Goal: Task Accomplishment & Management: Use online tool/utility

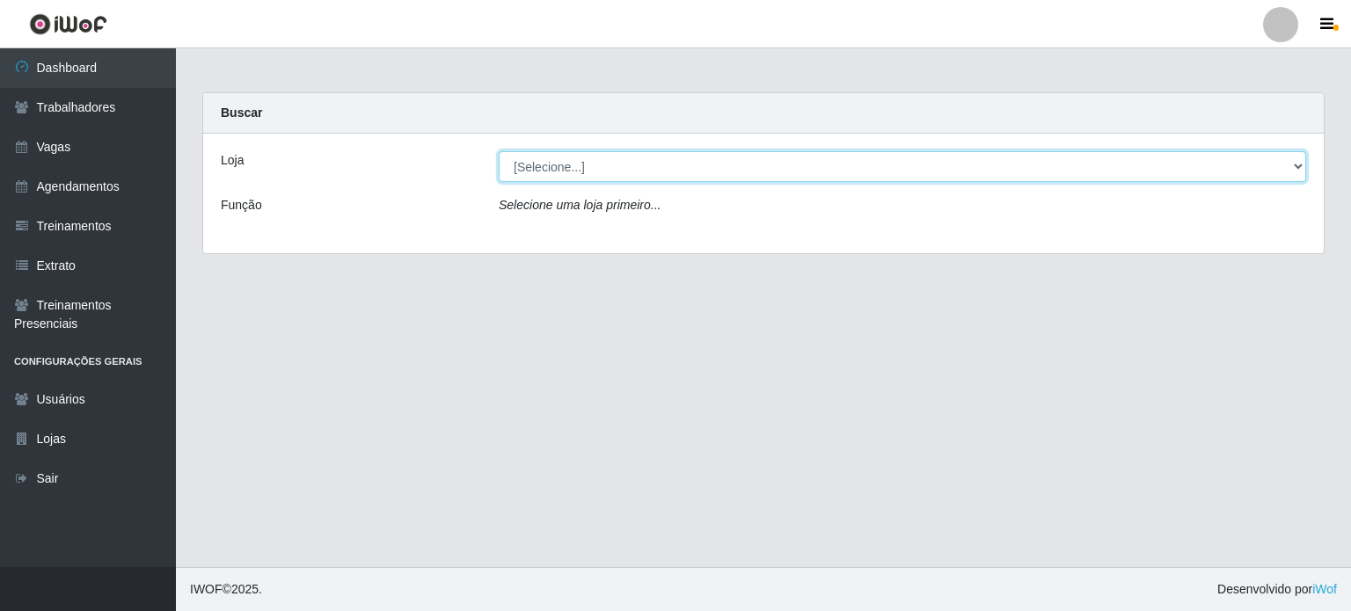
click at [1294, 168] on select "[Selecione...] BL Importadora" at bounding box center [903, 166] width 808 height 31
select select "259"
click at [499, 151] on select "[Selecione...] BL Importadora" at bounding box center [903, 166] width 808 height 31
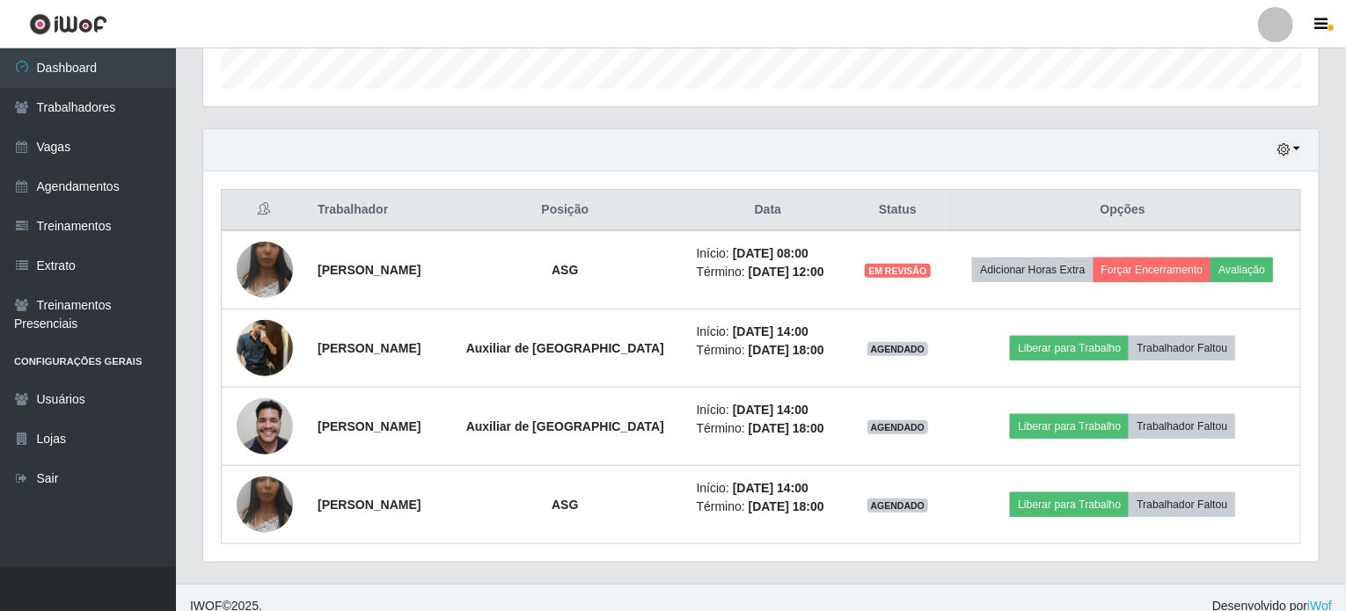
scroll to position [553, 0]
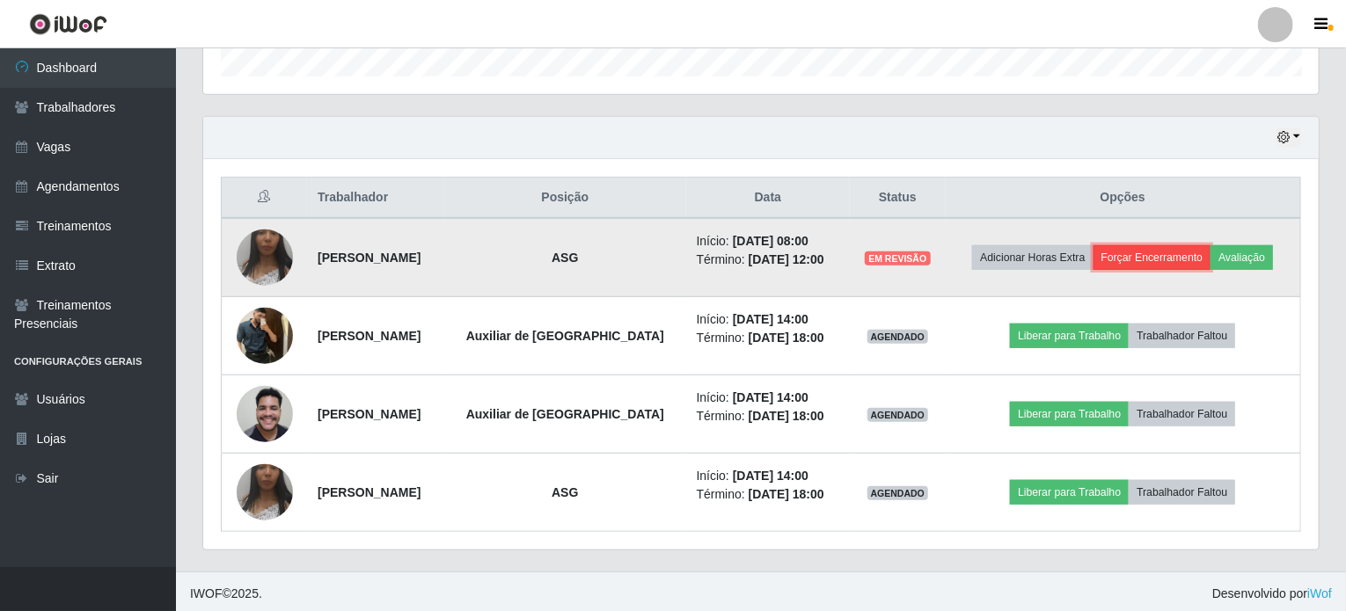
click at [1148, 255] on button "Forçar Encerramento" at bounding box center [1153, 257] width 118 height 25
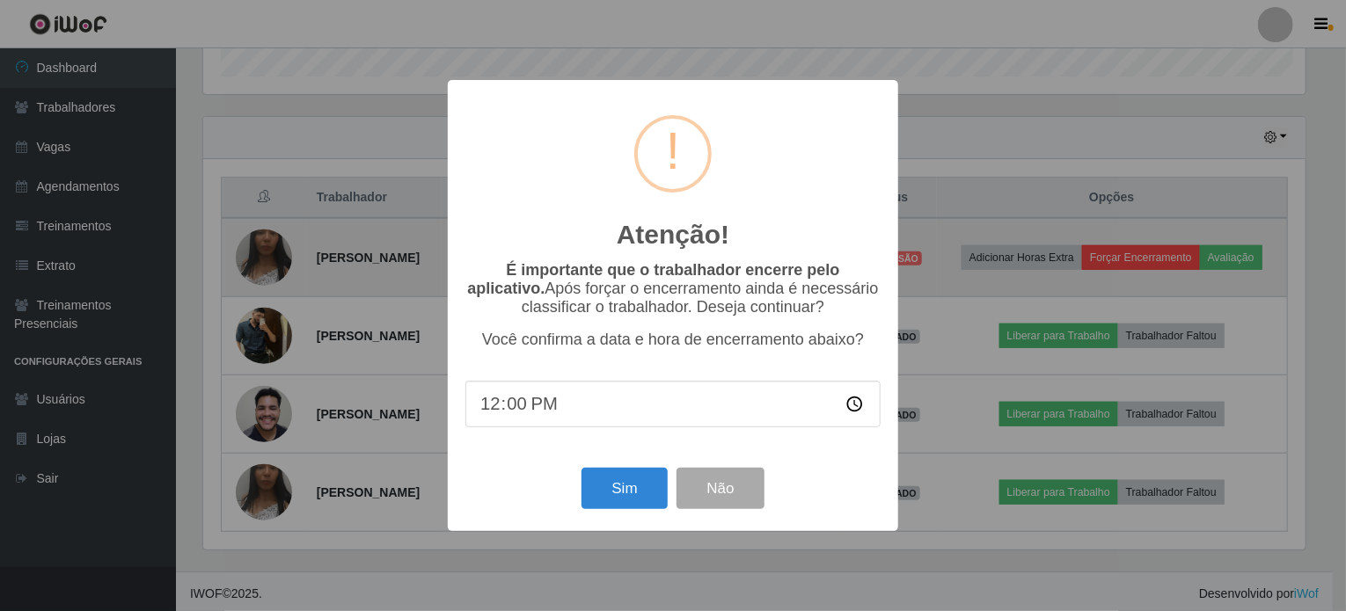
scroll to position [365, 1109]
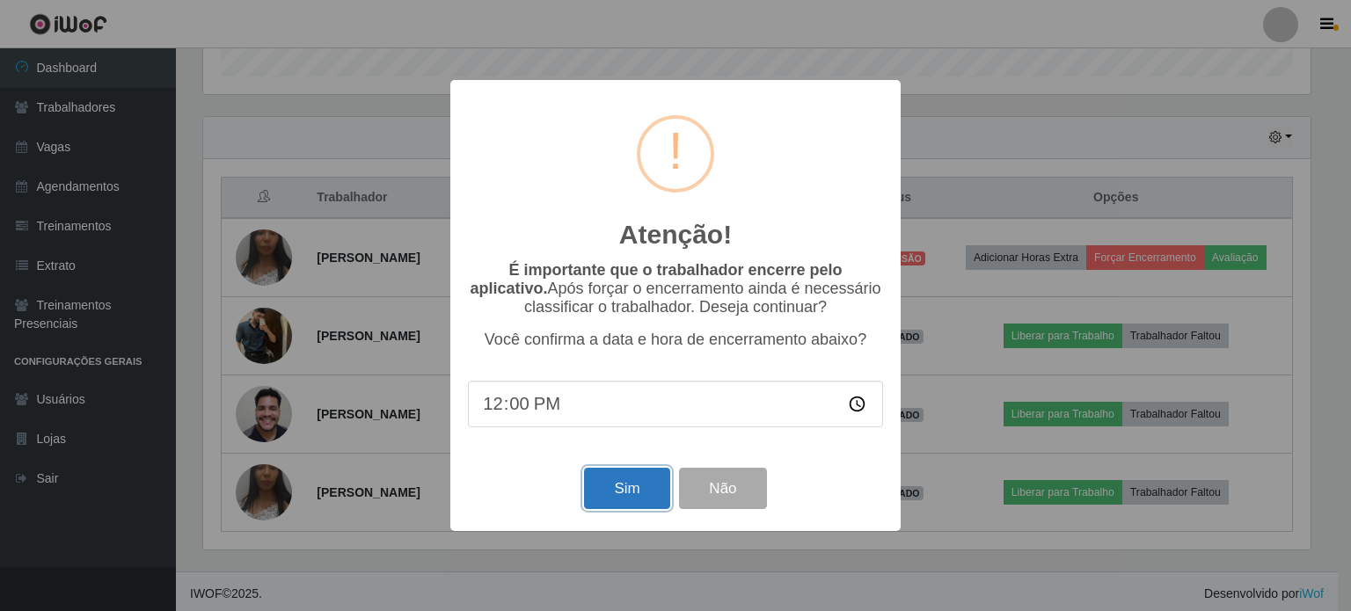
click at [633, 488] on button "Sim" at bounding box center [626, 488] width 85 height 41
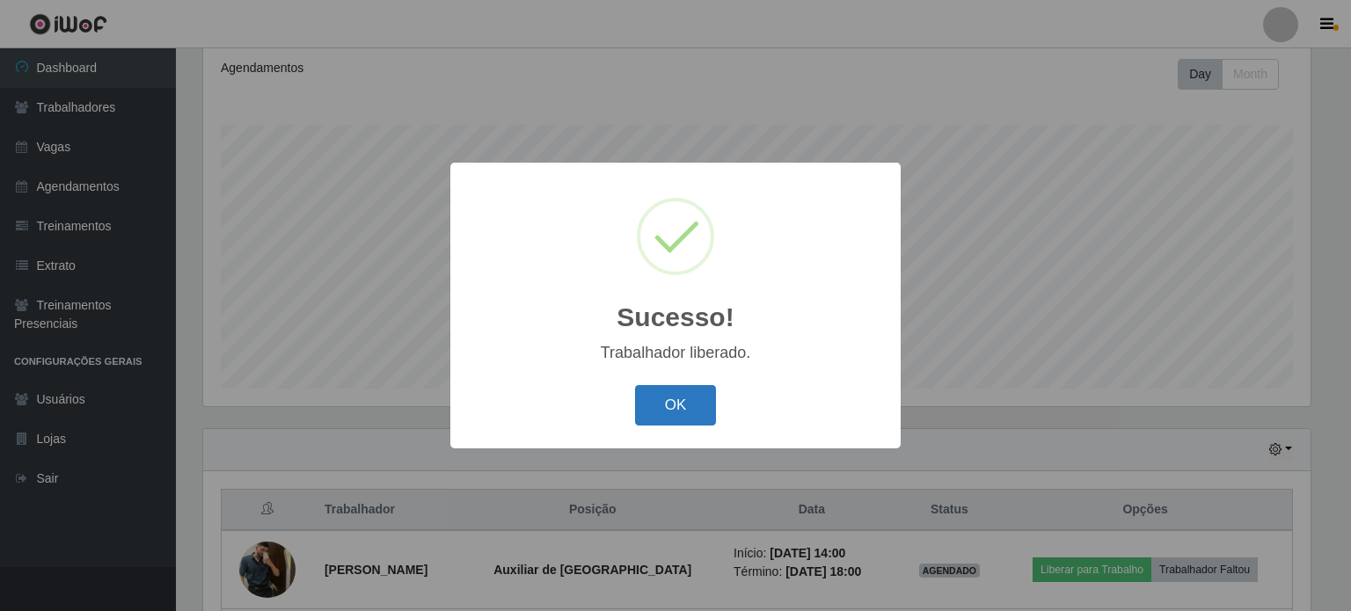
click at [658, 407] on button "OK" at bounding box center [676, 405] width 82 height 41
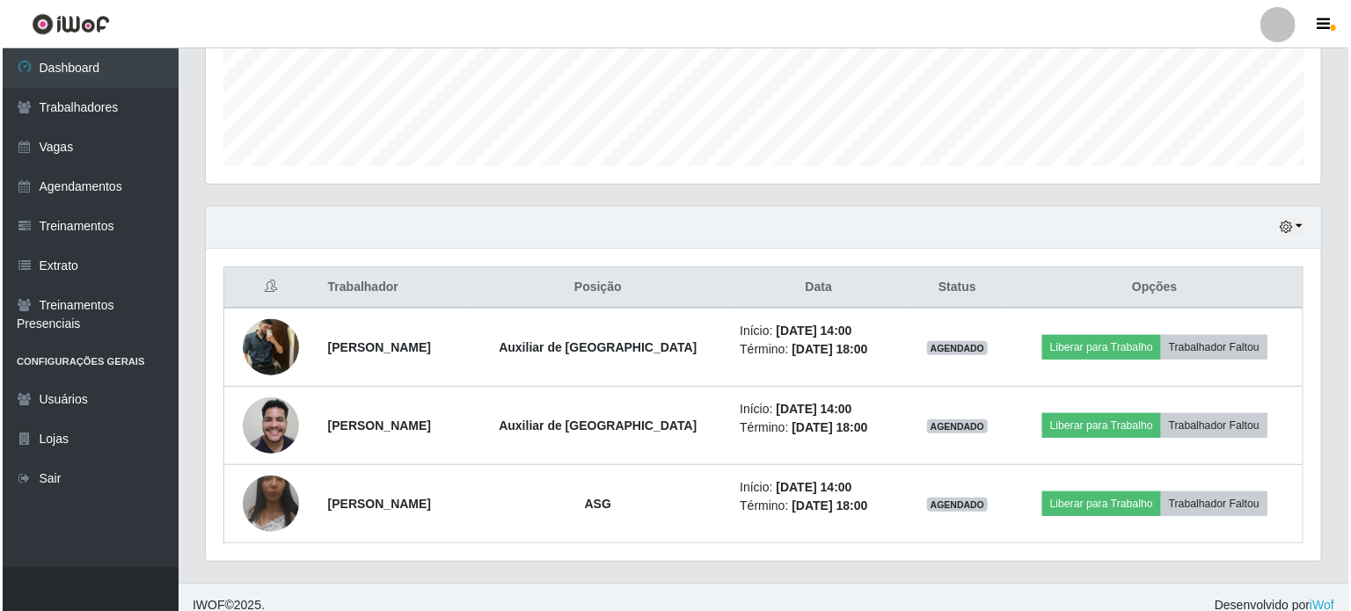
scroll to position [475, 0]
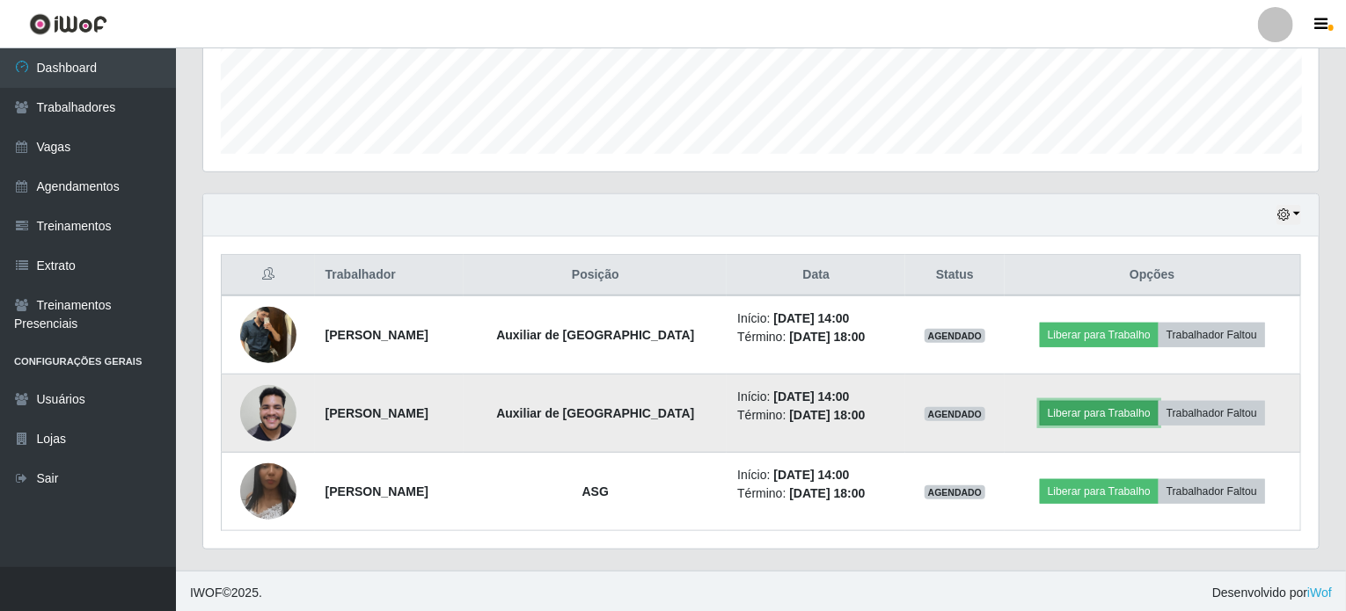
click at [1104, 414] on button "Liberar para Trabalho" at bounding box center [1099, 413] width 119 height 25
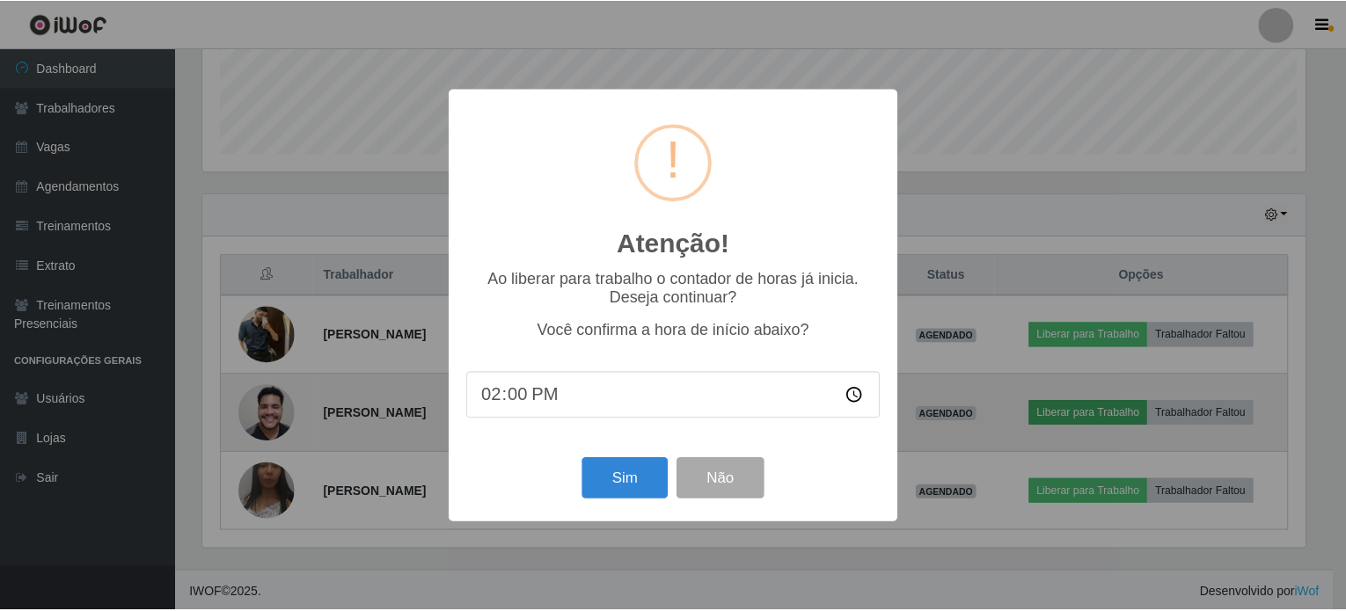
scroll to position [365, 1109]
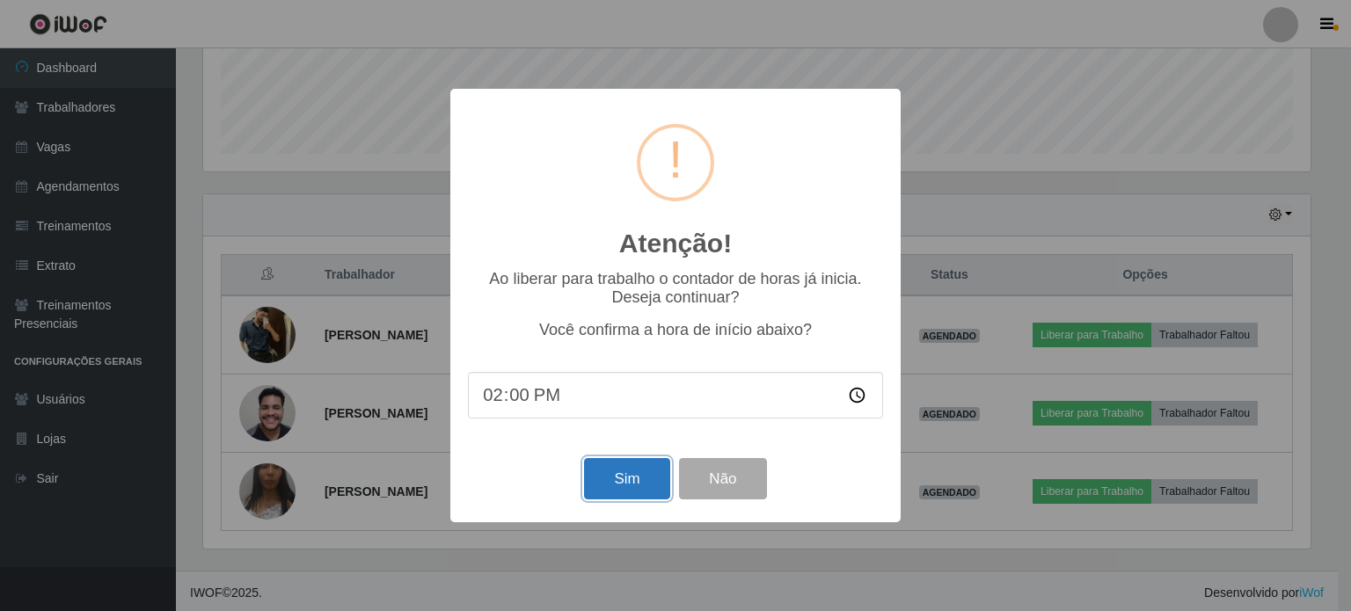
click at [637, 490] on button "Sim" at bounding box center [626, 478] width 85 height 41
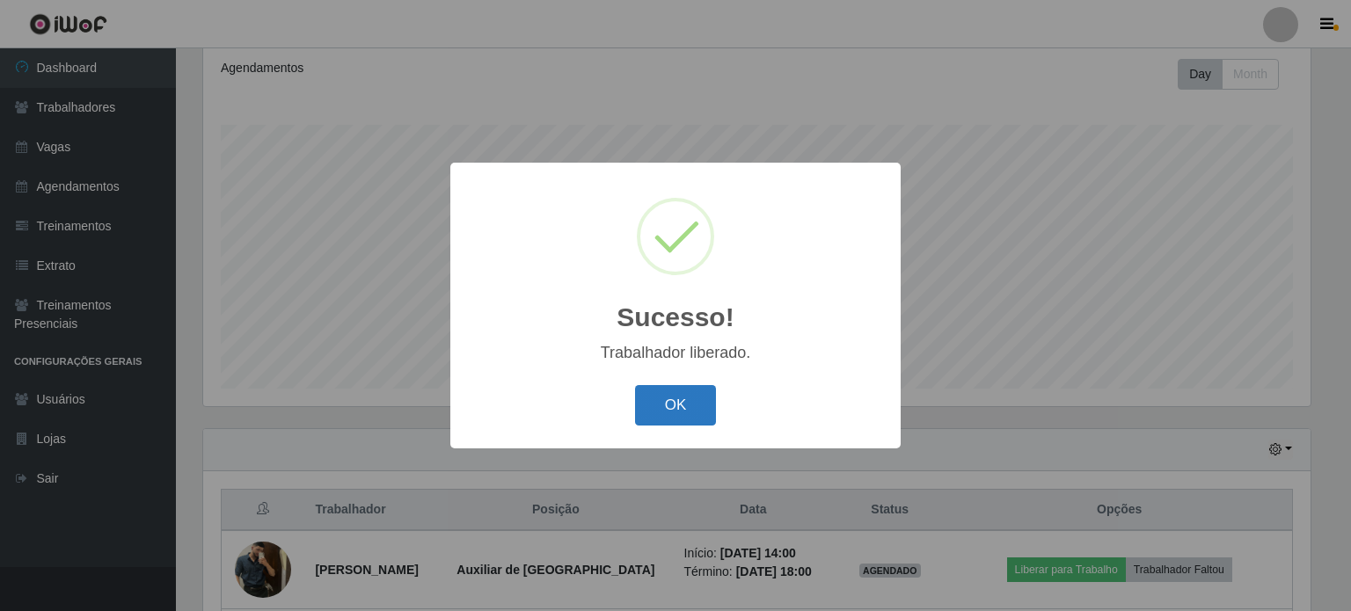
click at [686, 407] on button "OK" at bounding box center [676, 405] width 82 height 41
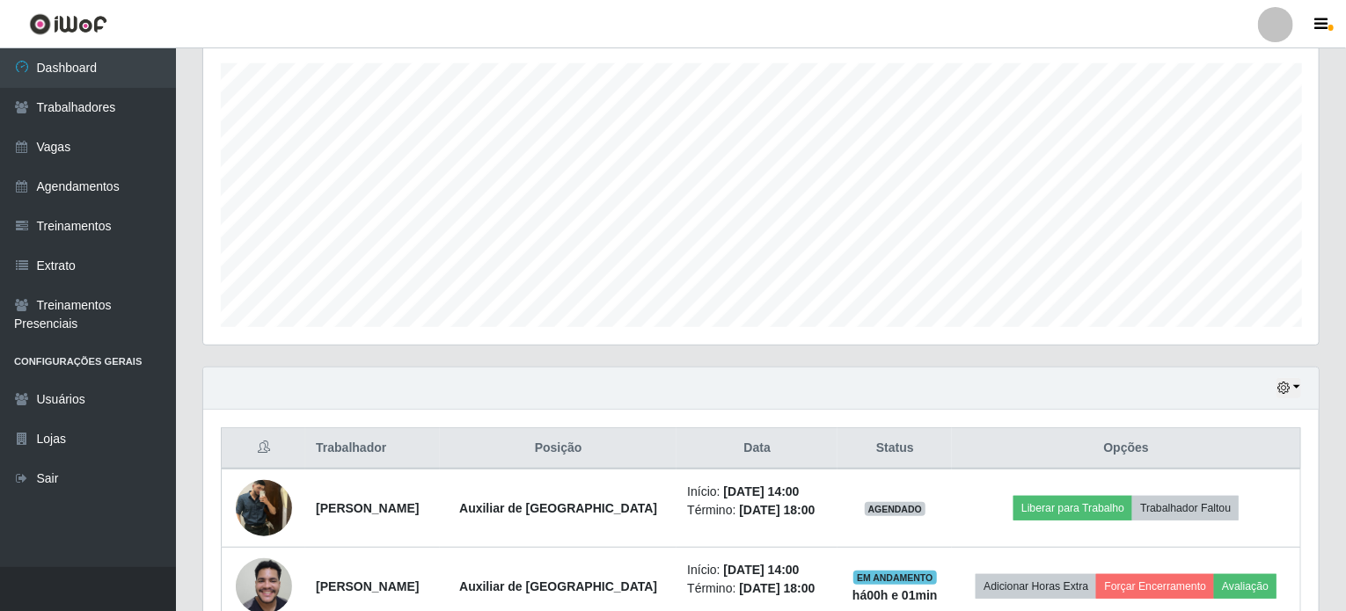
scroll to position [475, 0]
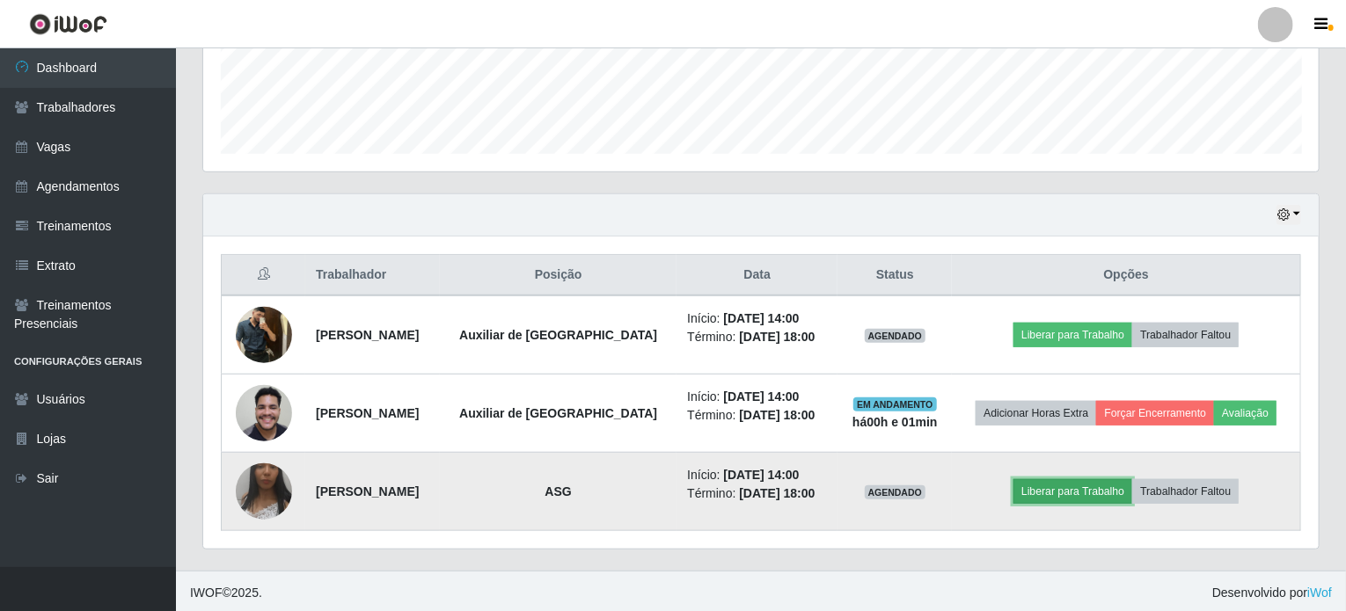
click at [1086, 488] on button "Liberar para Trabalho" at bounding box center [1073, 492] width 119 height 25
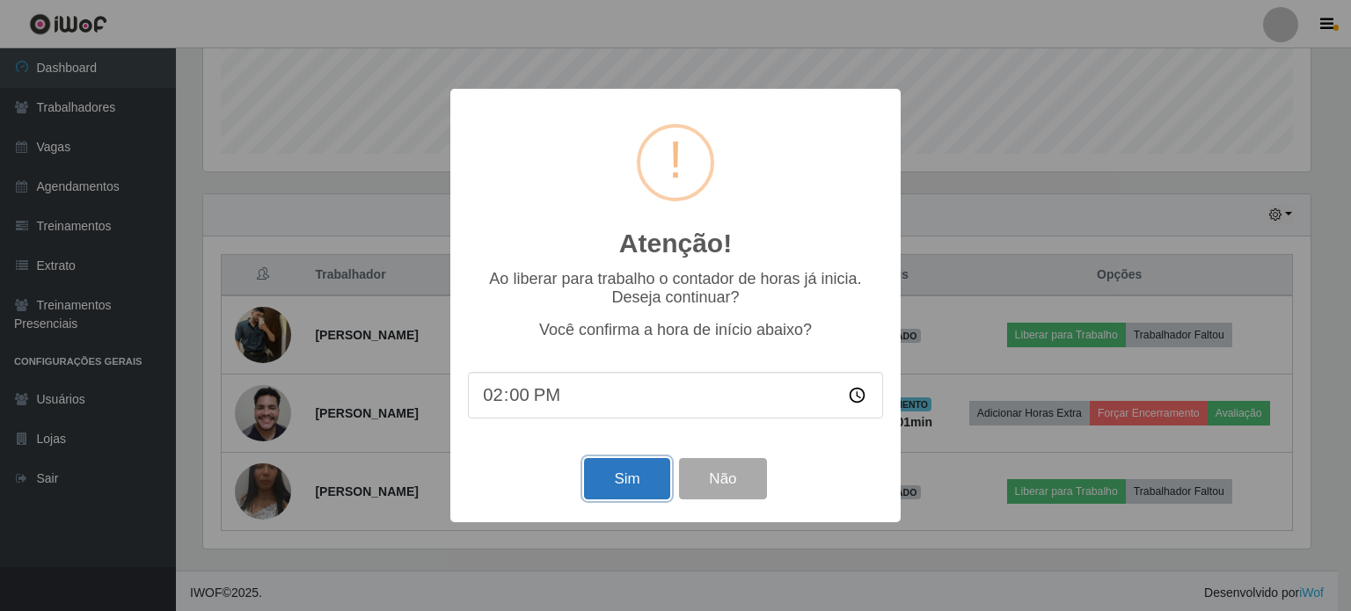
click at [644, 481] on button "Sim" at bounding box center [626, 478] width 85 height 41
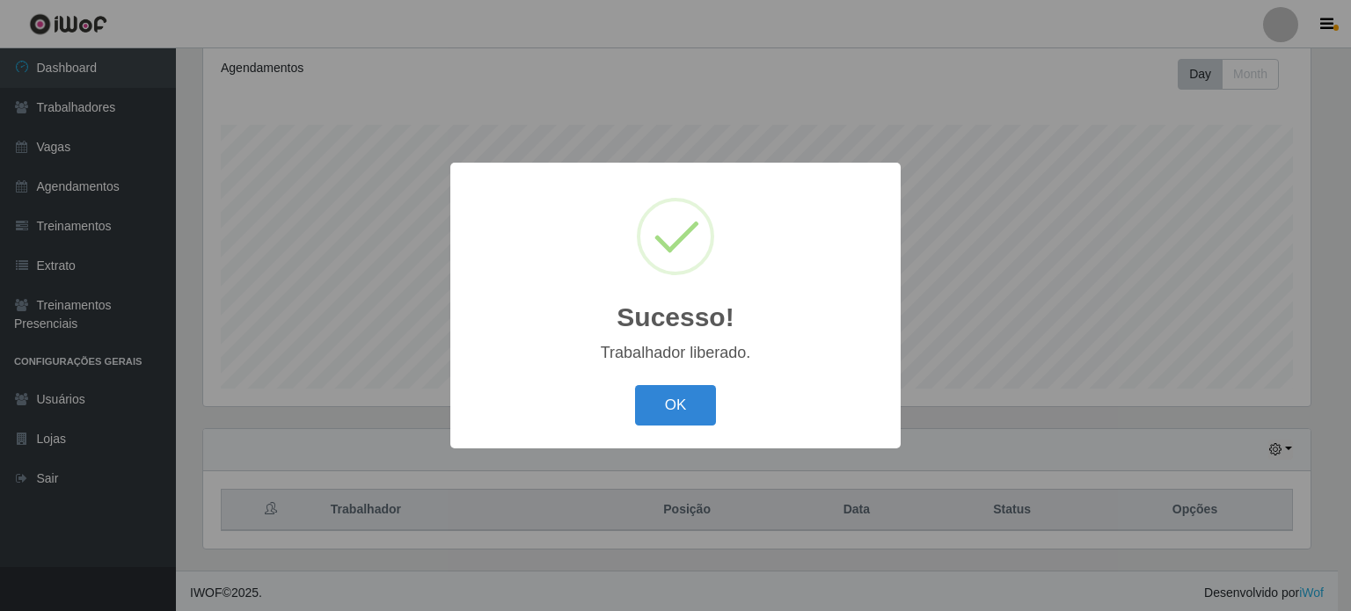
scroll to position [0, 0]
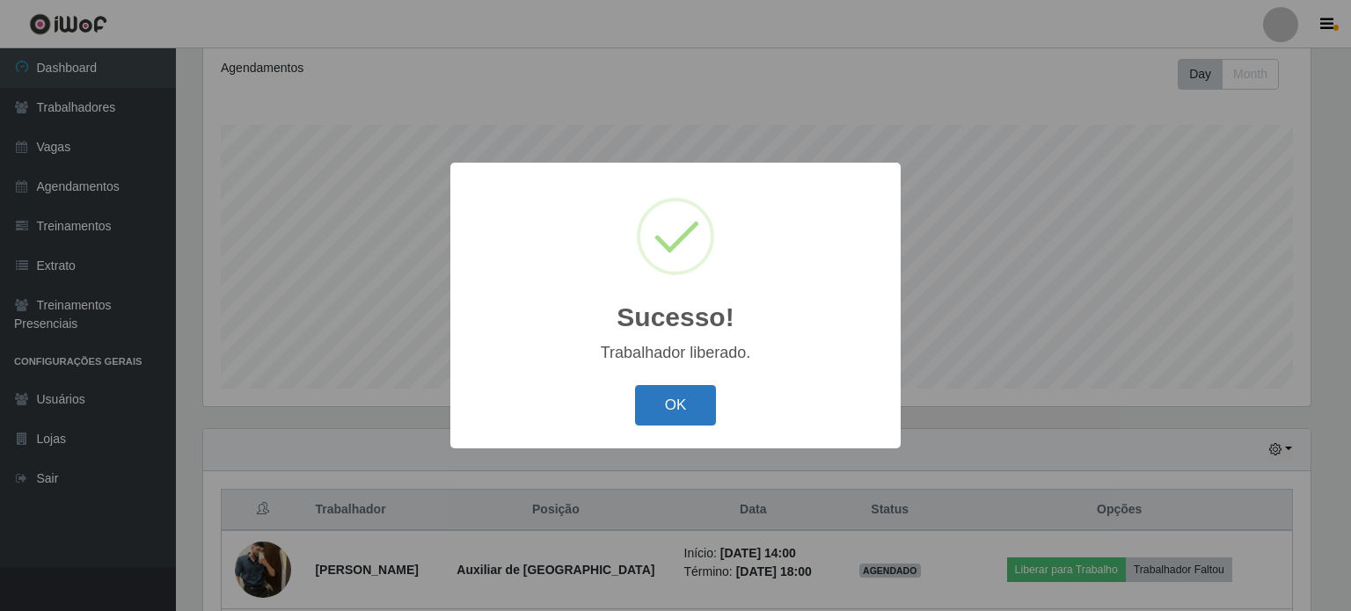
click at [655, 406] on button "OK" at bounding box center [676, 405] width 82 height 41
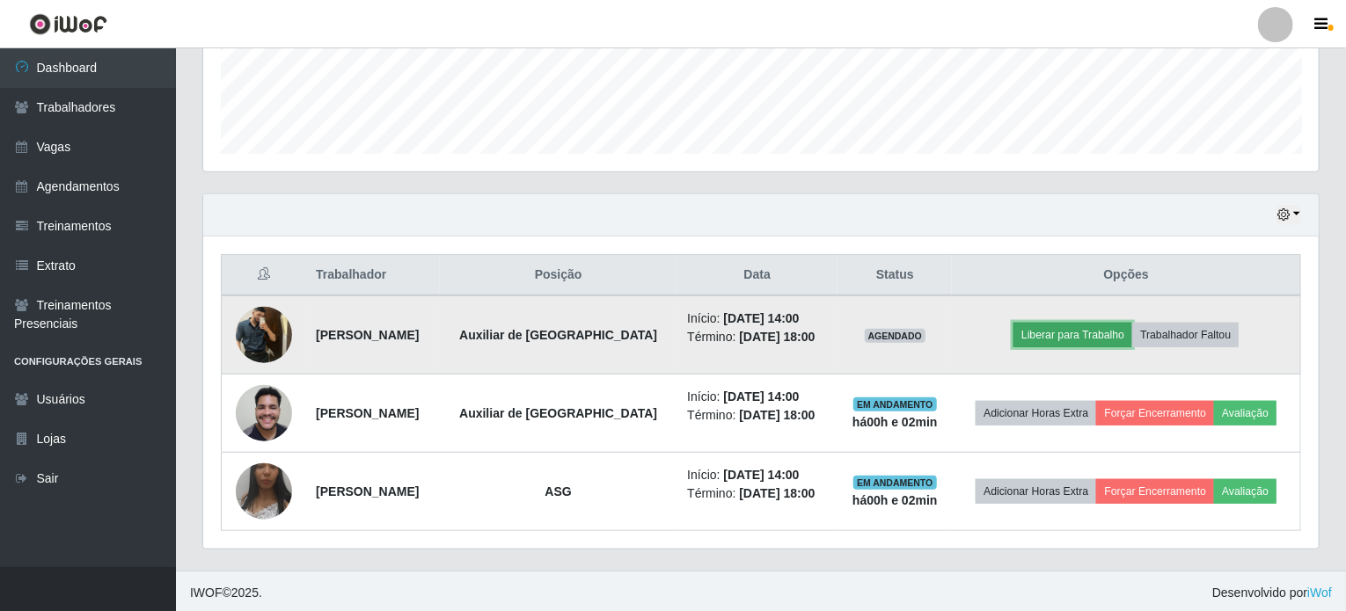
click at [1063, 336] on button "Liberar para Trabalho" at bounding box center [1073, 335] width 119 height 25
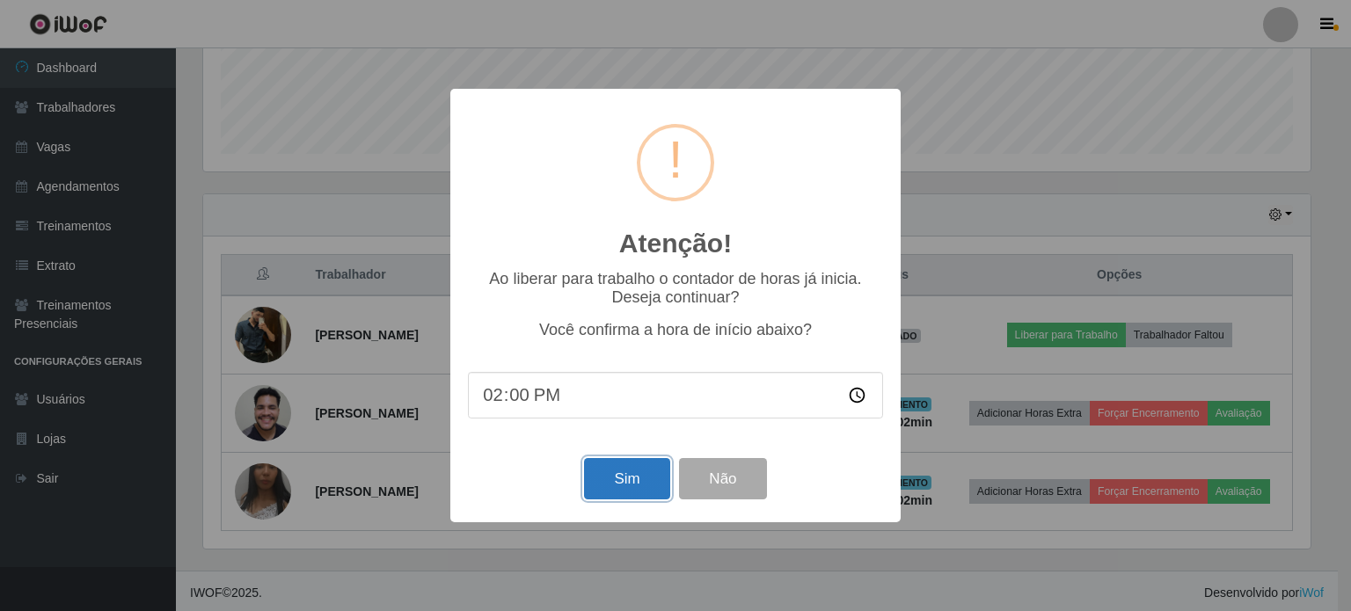
click at [641, 480] on button "Sim" at bounding box center [626, 478] width 85 height 41
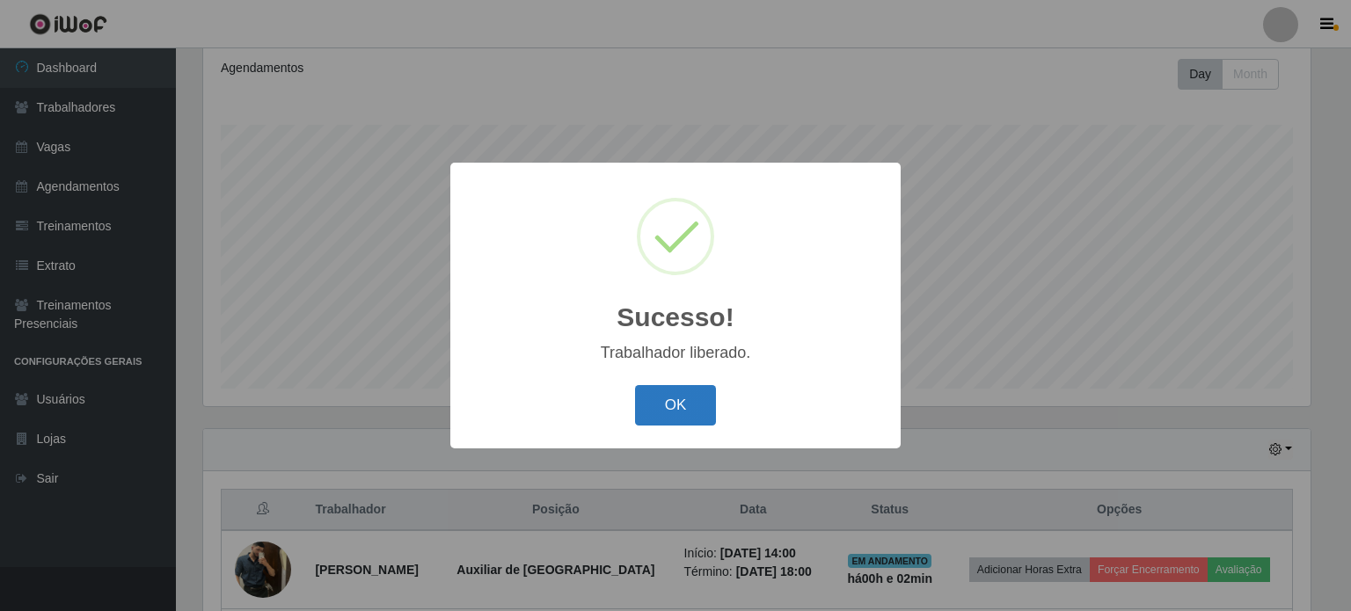
click at [662, 399] on button "OK" at bounding box center [676, 405] width 82 height 41
